Goal: Transaction & Acquisition: Purchase product/service

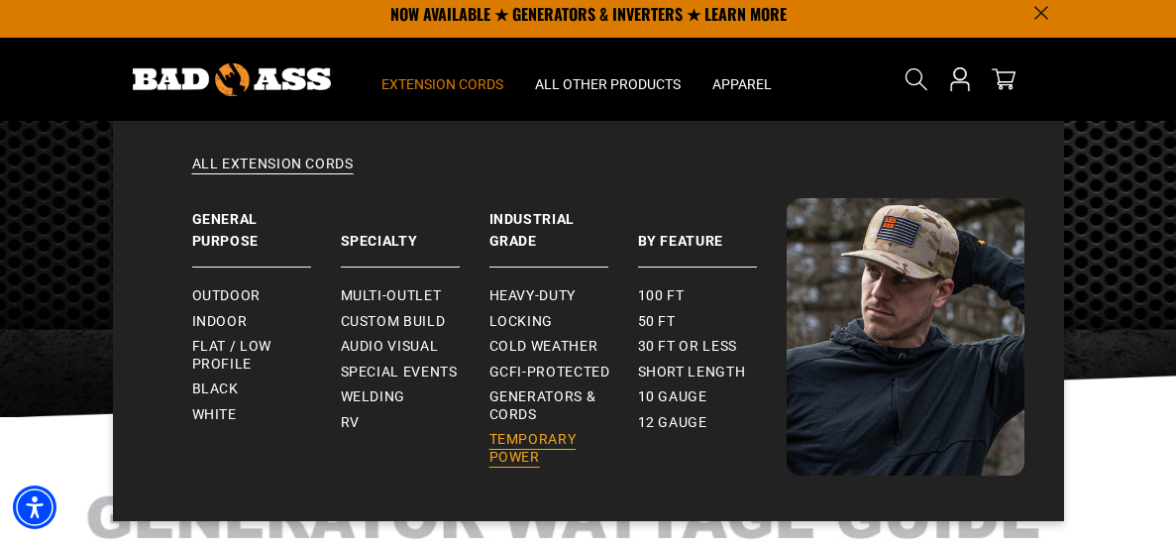
scroll to position [58, 0]
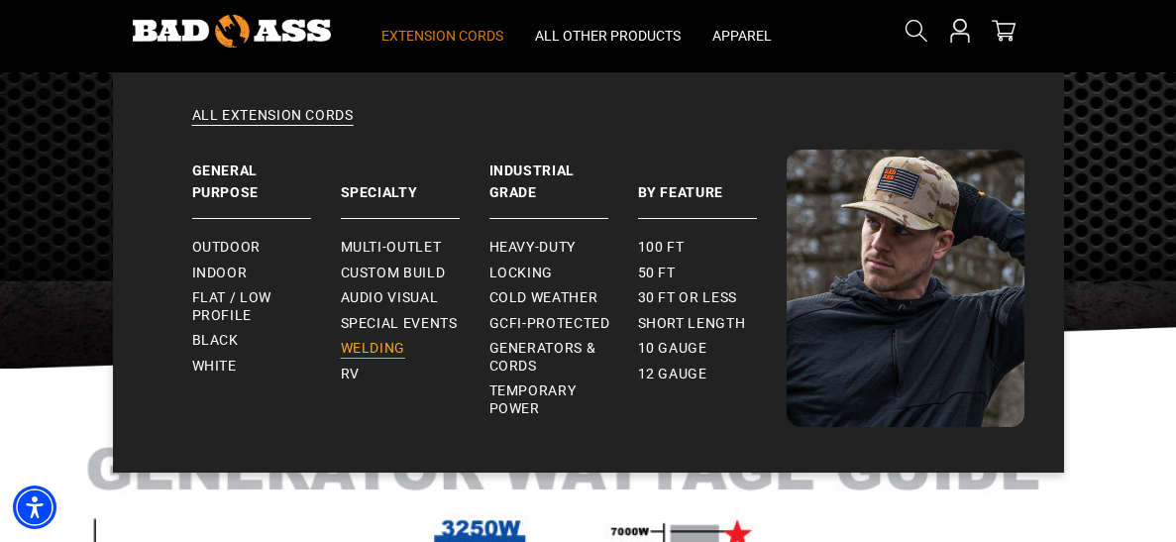
click at [383, 349] on span "Welding" at bounding box center [373, 349] width 64 height 18
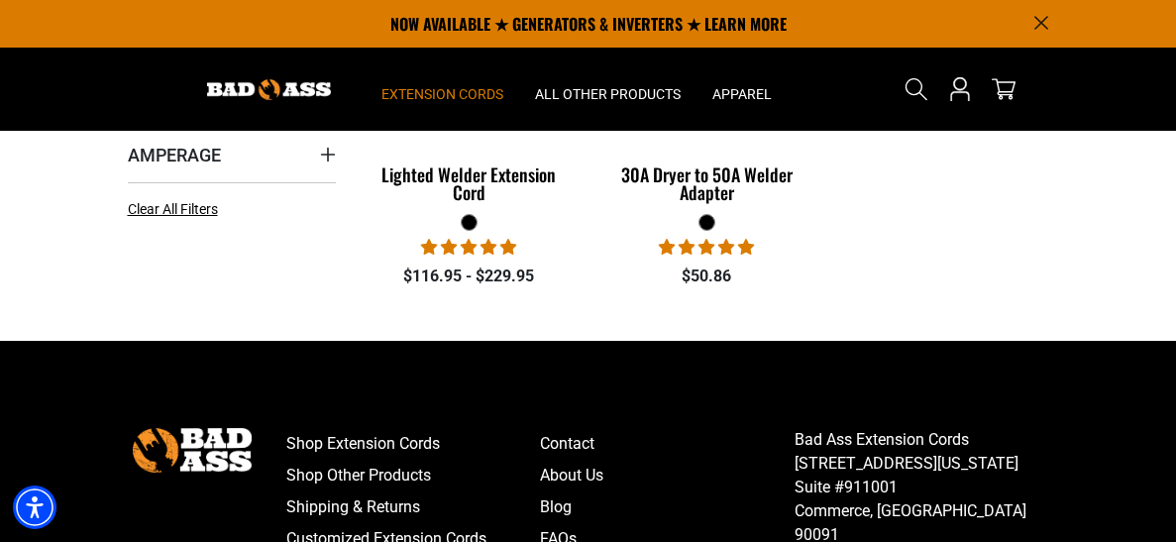
scroll to position [472, 0]
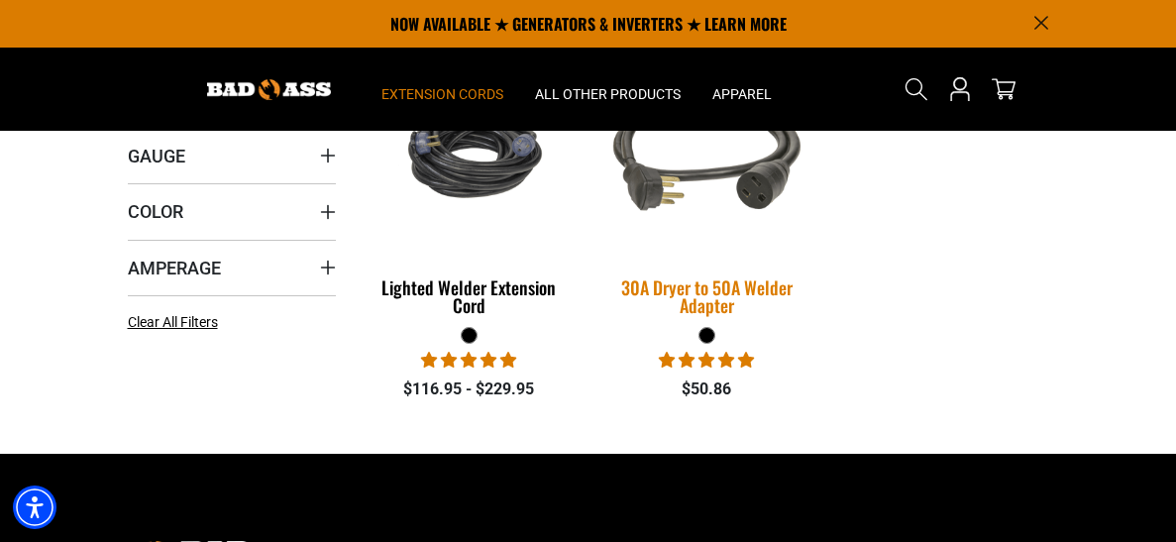
click at [676, 290] on div "30A Dryer to 50A Welder Adapter" at bounding box center [706, 296] width 208 height 36
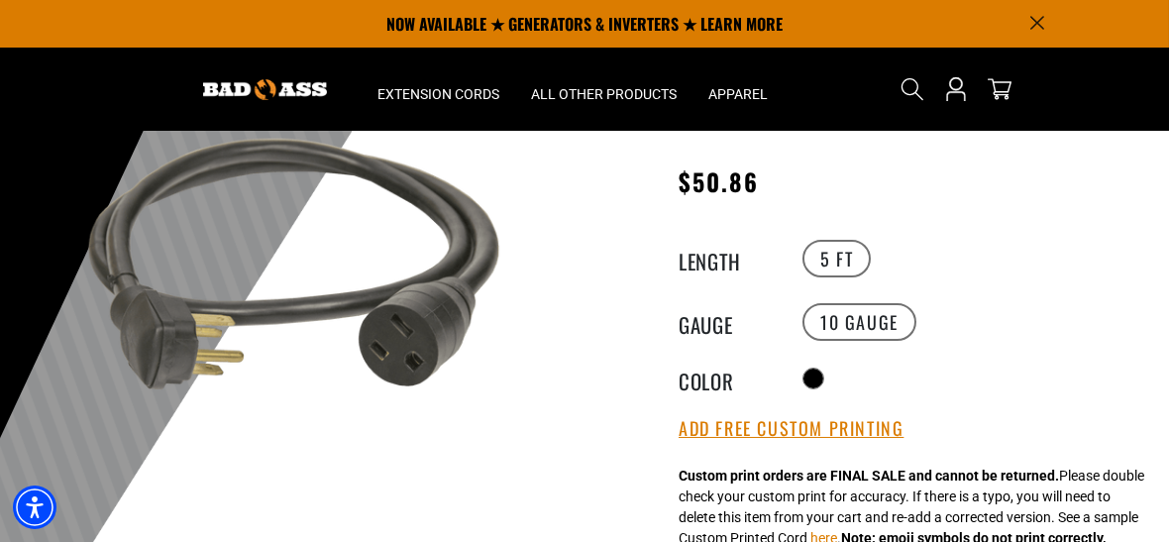
scroll to position [123, 0]
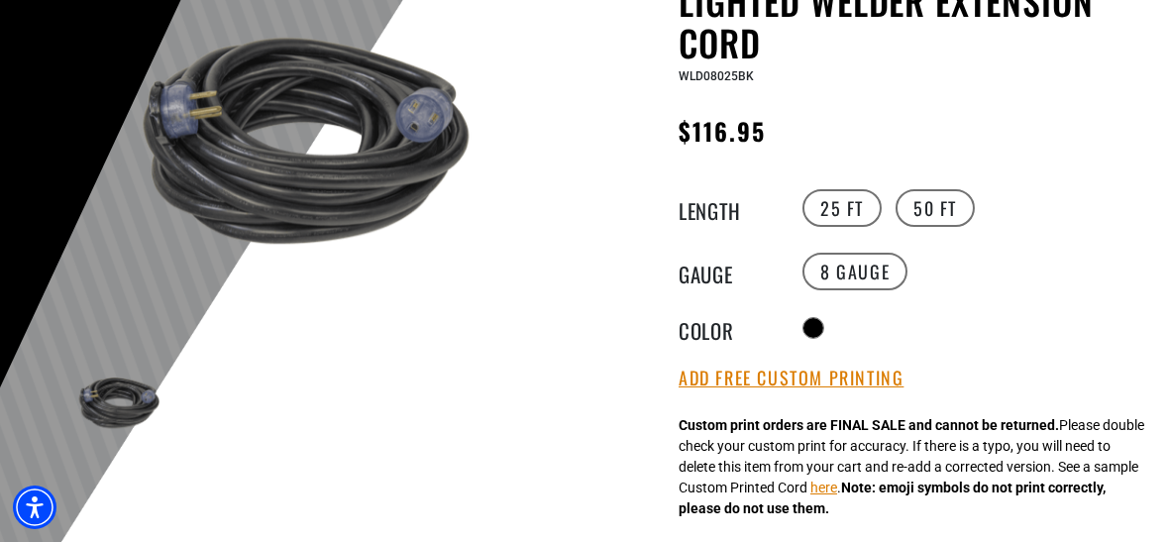
scroll to position [247, 0]
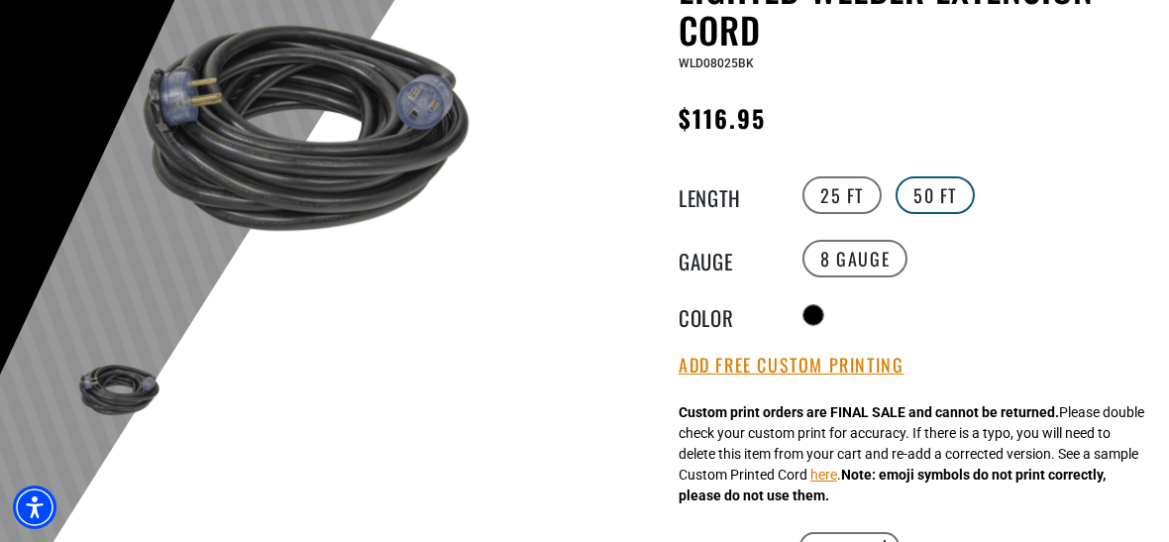
click at [924, 185] on label "50 FT" at bounding box center [935, 195] width 79 height 38
